Goal: Find specific page/section

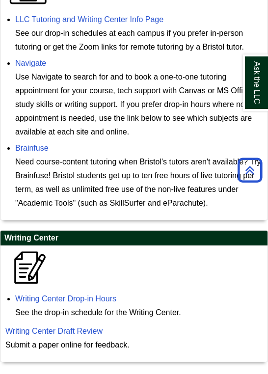
scroll to position [910, 0]
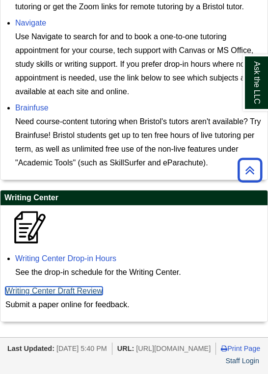
click at [98, 286] on link "Writing Center Draft Review" at bounding box center [53, 290] width 97 height 8
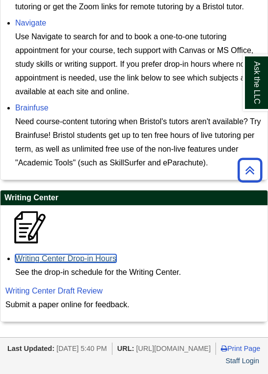
click at [99, 254] on link "Writing Center Drop-in Hours" at bounding box center [65, 258] width 101 height 8
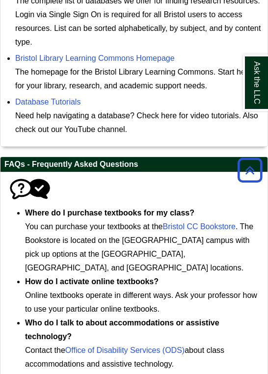
scroll to position [0, 0]
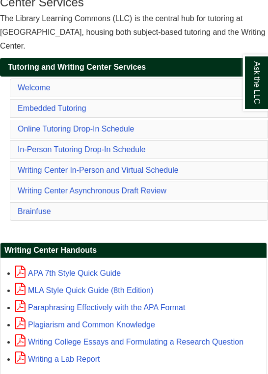
scroll to position [84, 0]
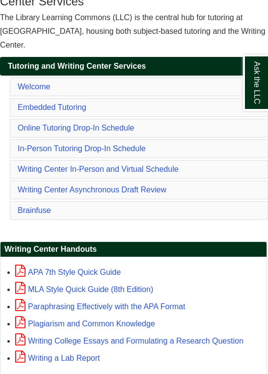
click at [42, 202] on li "Brainfuse" at bounding box center [139, 210] width 258 height 19
click at [45, 208] on link "Brainfuse" at bounding box center [34, 210] width 33 height 8
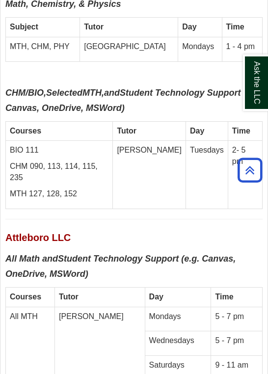
scroll to position [5684, 0]
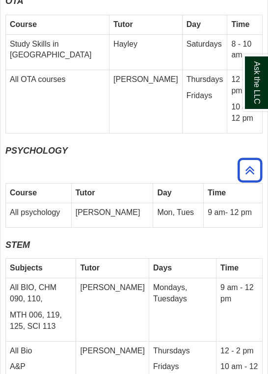
scroll to position [84, 0]
